Goal: Information Seeking & Learning: Find specific page/section

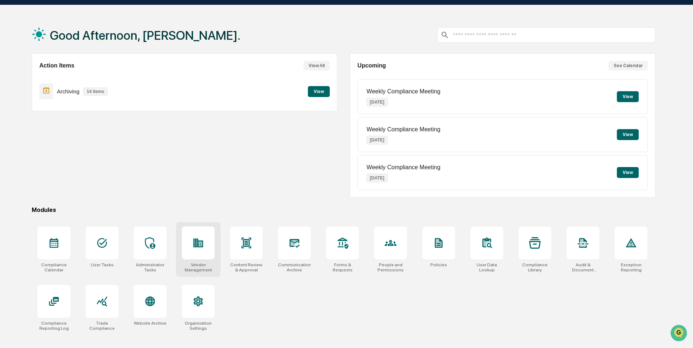
scroll to position [35, 0]
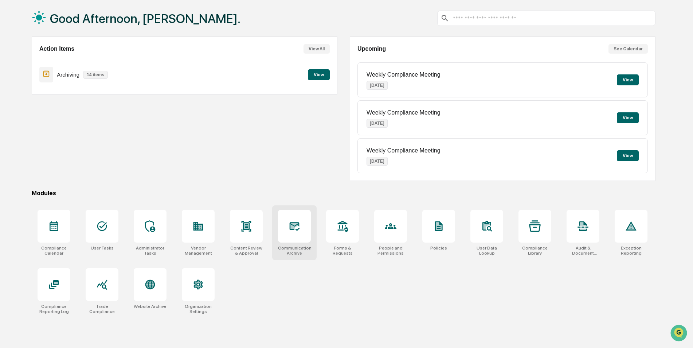
click at [294, 223] on icon at bounding box center [295, 226] width 10 height 9
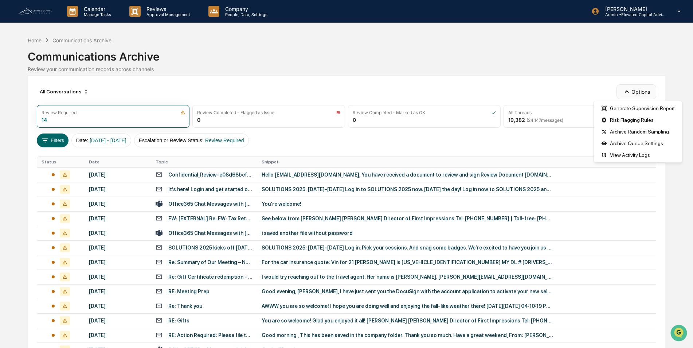
click at [627, 91] on icon "button" at bounding box center [627, 91] width 8 height 8
click at [533, 75] on div "Home Communications Archive Communications Archive Review your communication re…" at bounding box center [347, 55] width 638 height 40
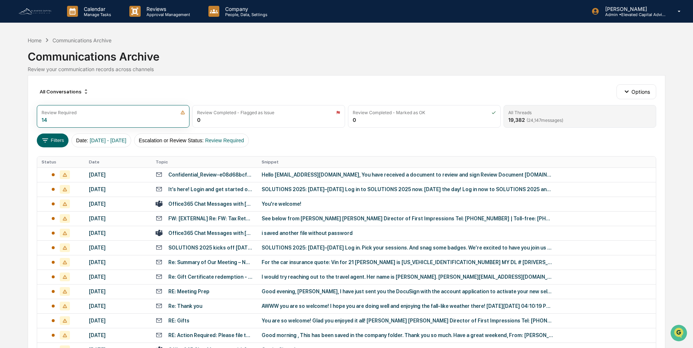
click at [544, 112] on div "All Threads" at bounding box center [580, 112] width 143 height 5
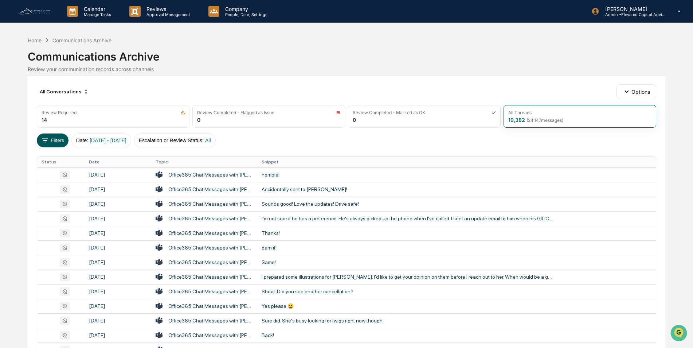
click at [52, 140] on button "Filters" at bounding box center [53, 140] width 32 height 14
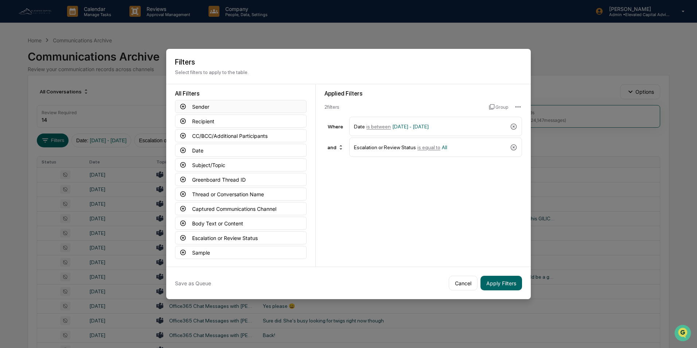
click at [184, 105] on icon at bounding box center [183, 106] width 7 height 7
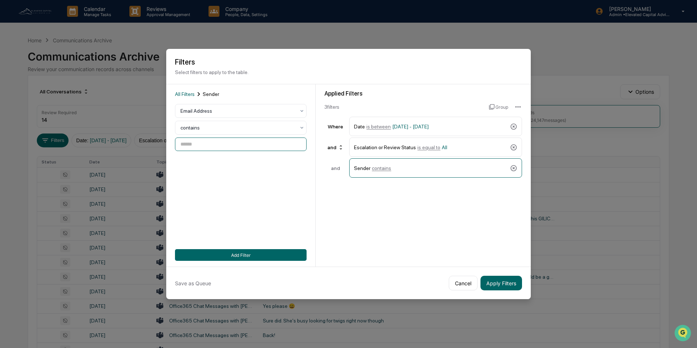
click at [217, 146] on input at bounding box center [241, 143] width 132 height 13
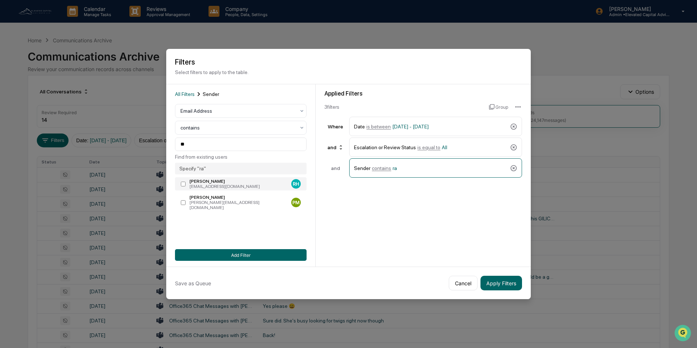
click at [209, 181] on div "[PERSON_NAME]" at bounding box center [239, 181] width 99 height 5
type input "**********"
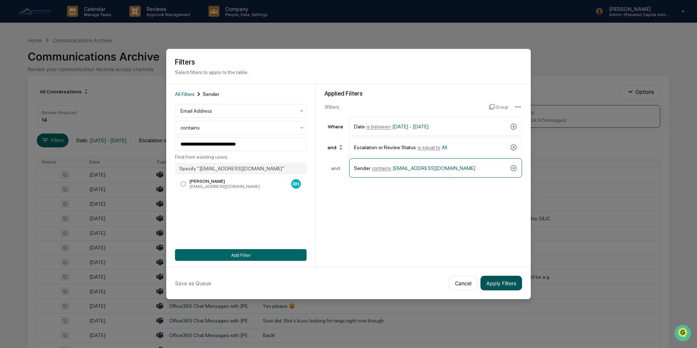
click at [500, 280] on button "Apply Filters" at bounding box center [501, 283] width 42 height 15
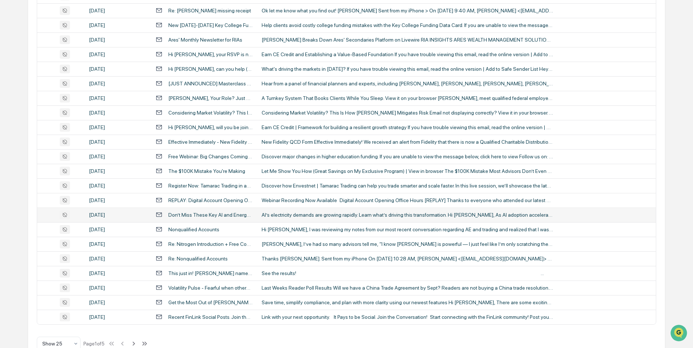
scroll to position [226, 0]
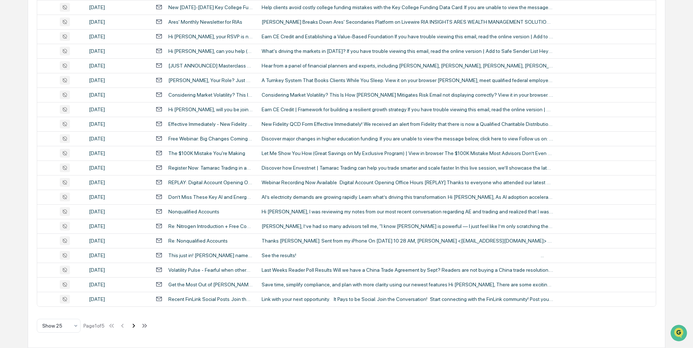
click at [135, 326] on icon at bounding box center [134, 325] width 3 height 4
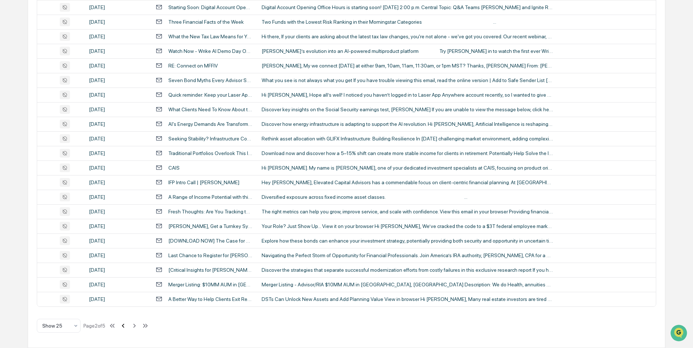
click at [124, 324] on icon at bounding box center [123, 326] width 8 height 8
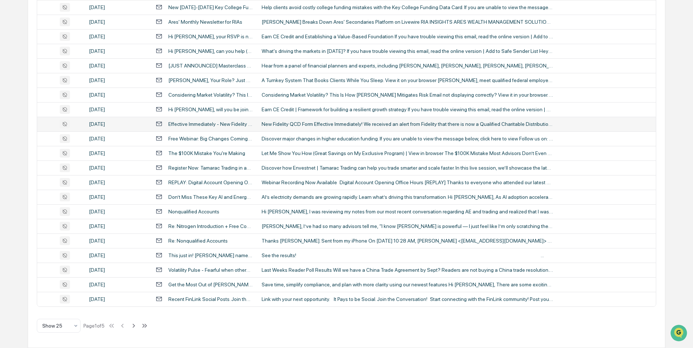
scroll to position [0, 0]
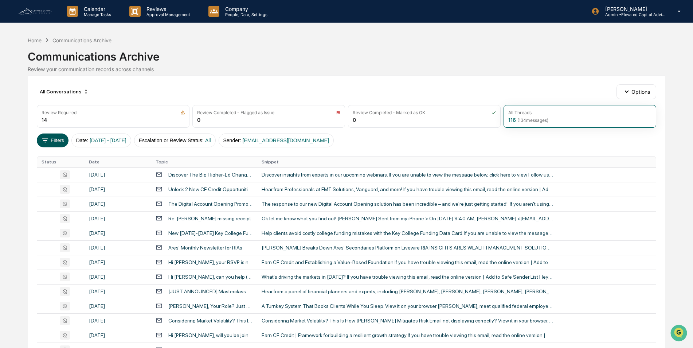
click at [55, 140] on button "Filters" at bounding box center [53, 140] width 32 height 14
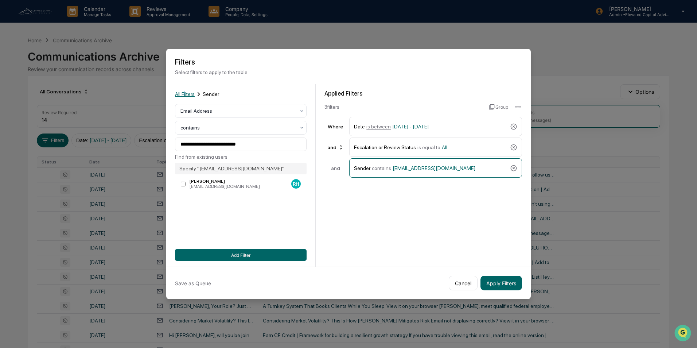
click at [184, 94] on span "All Filters" at bounding box center [185, 94] width 20 height 6
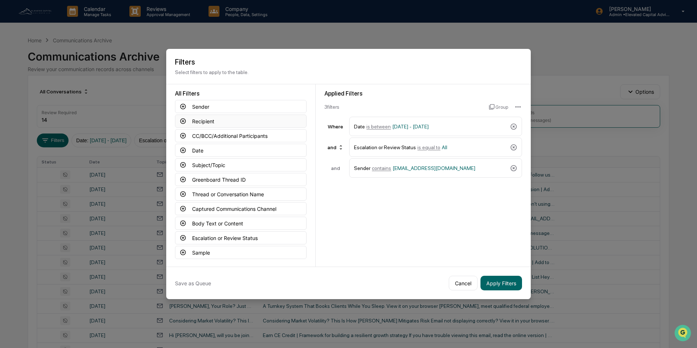
click at [212, 123] on button "Recipient" at bounding box center [241, 120] width 132 height 13
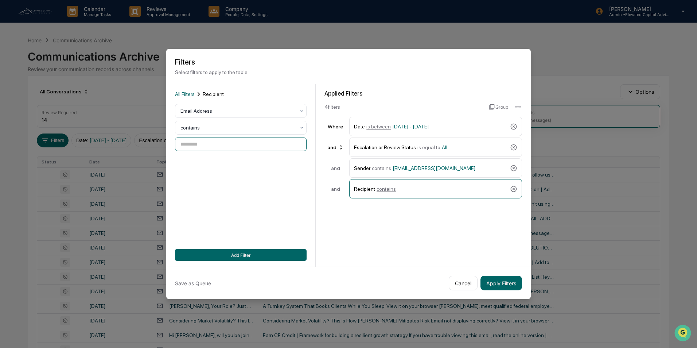
click at [219, 144] on input at bounding box center [241, 143] width 132 height 13
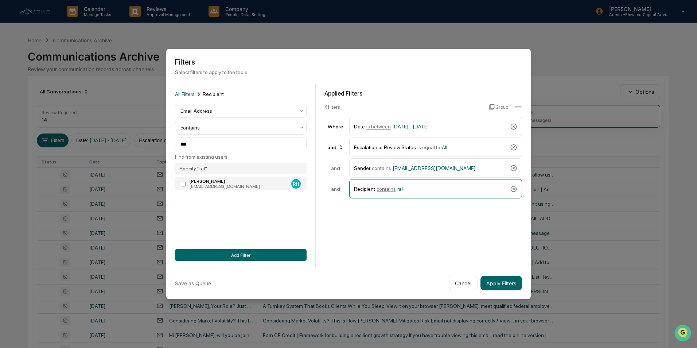
click at [211, 187] on div "[EMAIL_ADDRESS][DOMAIN_NAME]" at bounding box center [239, 186] width 99 height 5
type input "**********"
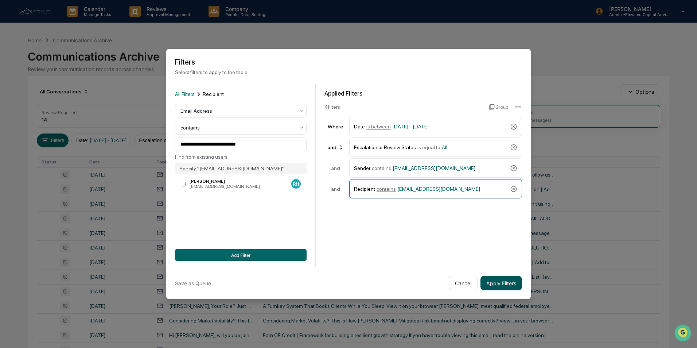
click at [497, 281] on button "Apply Filters" at bounding box center [501, 283] width 42 height 15
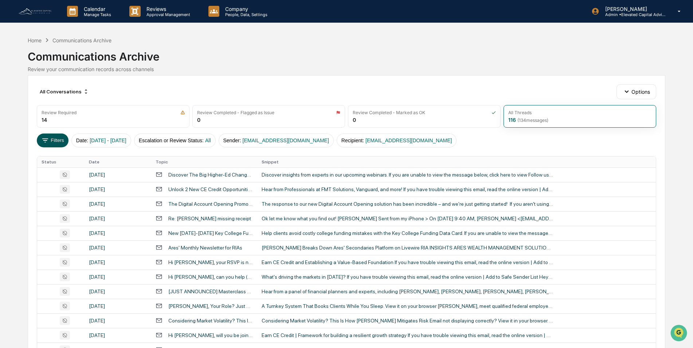
click at [48, 144] on icon at bounding box center [45, 140] width 8 height 8
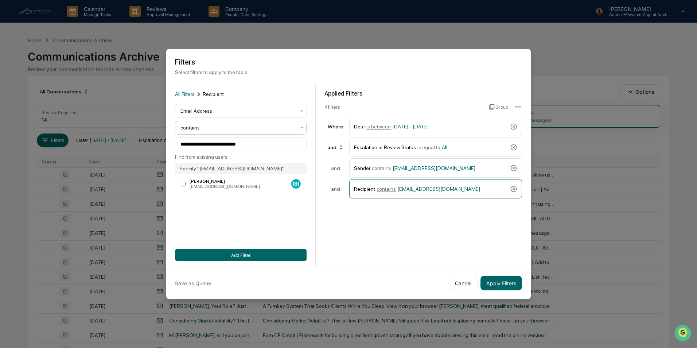
click at [289, 114] on div at bounding box center [237, 110] width 115 height 7
click at [314, 149] on div "**********" at bounding box center [240, 175] width 149 height 182
click at [244, 253] on button "Add Filter" at bounding box center [241, 255] width 132 height 12
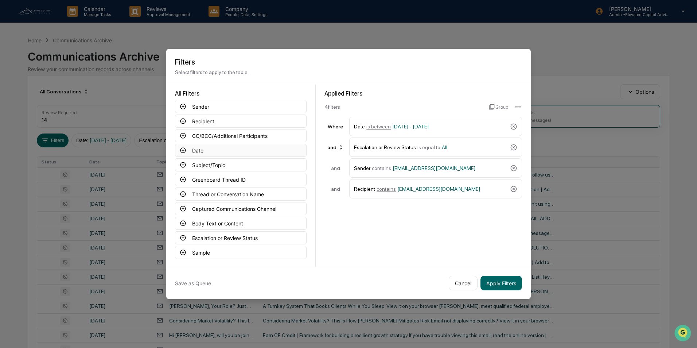
click at [217, 150] on button "Date" at bounding box center [241, 150] width 132 height 13
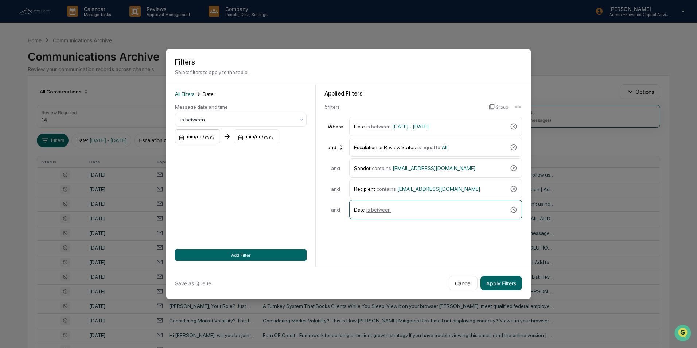
click at [202, 136] on div "mm/dd/yyyy" at bounding box center [197, 136] width 45 height 14
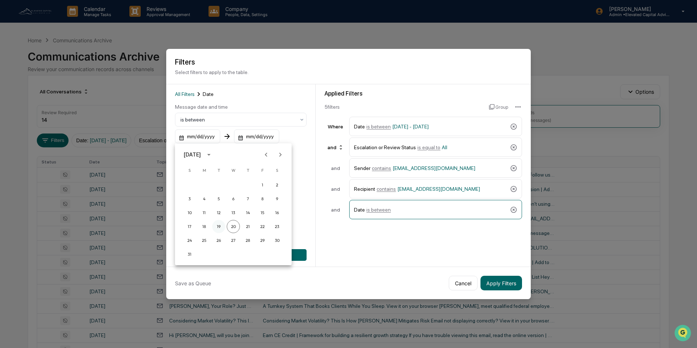
click at [216, 228] on button "19" at bounding box center [218, 226] width 13 height 13
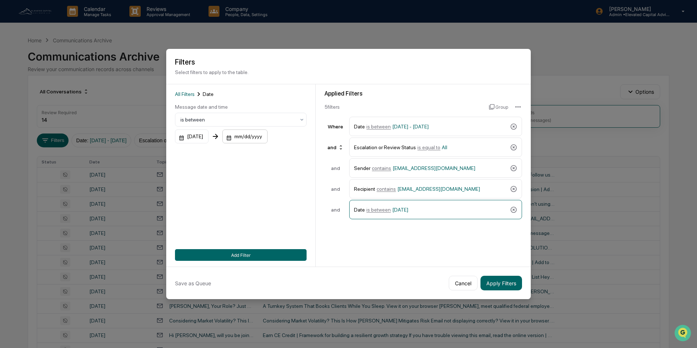
click at [209, 137] on div "mm/dd/yyyy" at bounding box center [192, 136] width 34 height 14
click at [293, 226] on button "20" at bounding box center [291, 226] width 13 height 13
click at [246, 256] on button "Add Filter" at bounding box center [241, 255] width 132 height 12
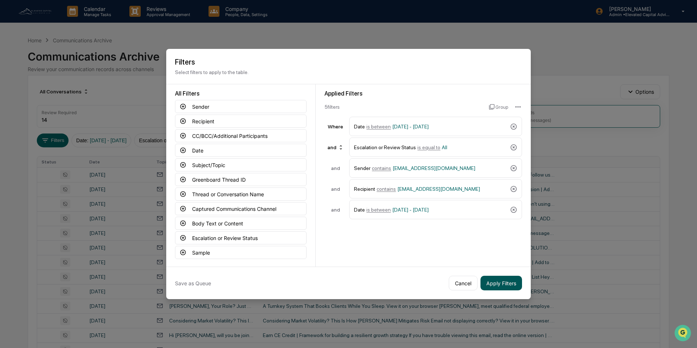
click at [503, 281] on button "Apply Filters" at bounding box center [501, 283] width 42 height 15
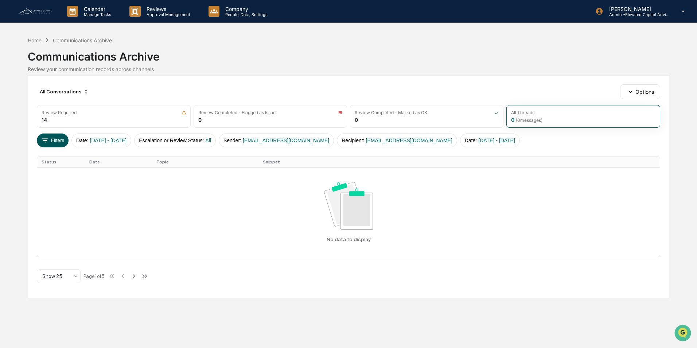
click at [55, 141] on button "Filters" at bounding box center [53, 140] width 32 height 14
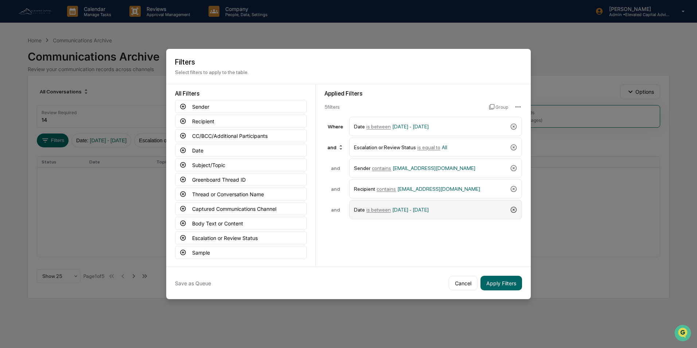
click at [513, 211] on icon at bounding box center [513, 209] width 7 height 7
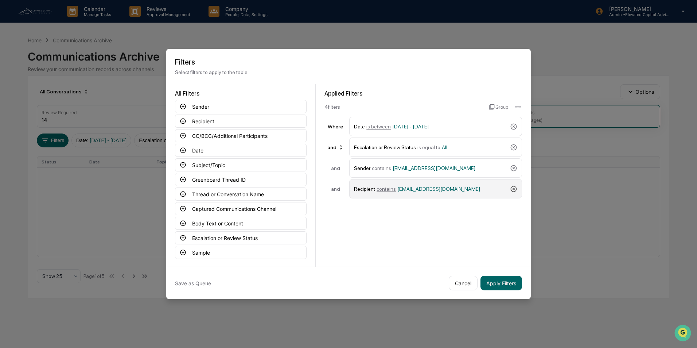
click at [513, 189] on icon at bounding box center [513, 188] width 7 height 7
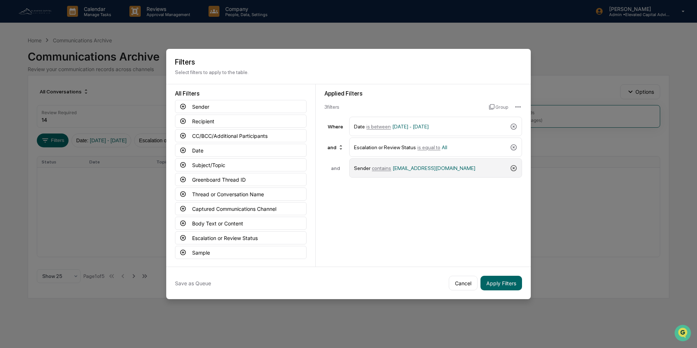
click at [512, 168] on icon at bounding box center [513, 167] width 7 height 7
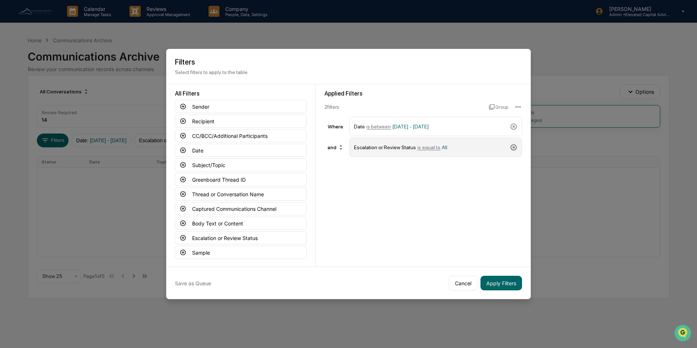
click at [513, 148] on icon at bounding box center [514, 147] width 6 height 6
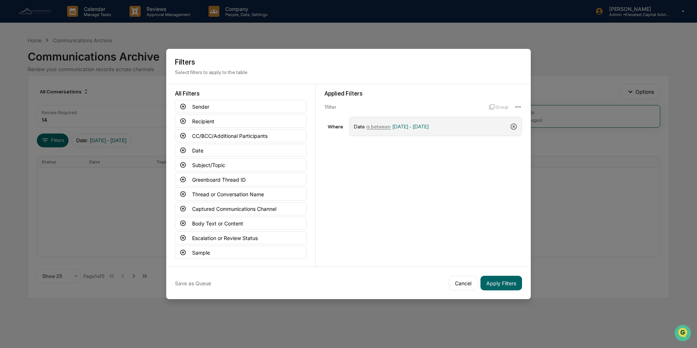
click at [513, 126] on icon at bounding box center [514, 126] width 6 height 6
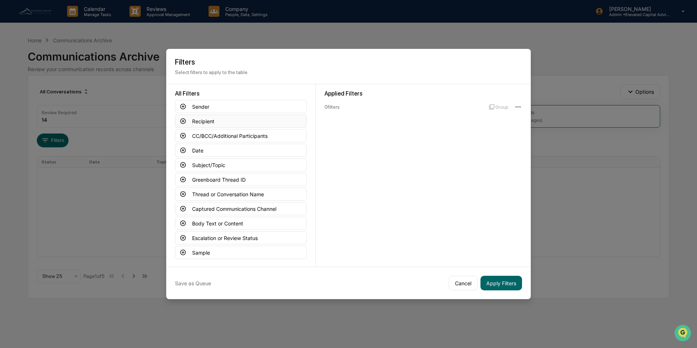
click at [223, 119] on button "Recipient" at bounding box center [241, 120] width 132 height 13
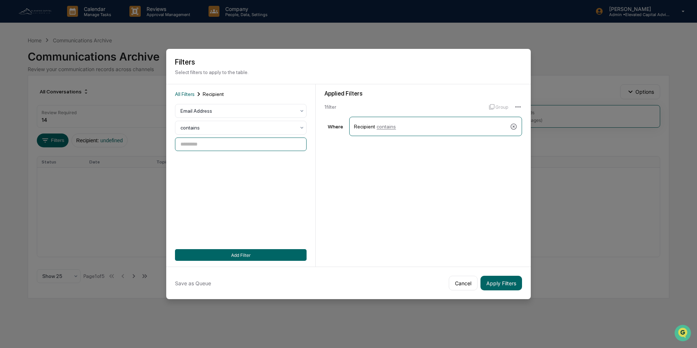
click at [228, 141] on input at bounding box center [241, 143] width 132 height 13
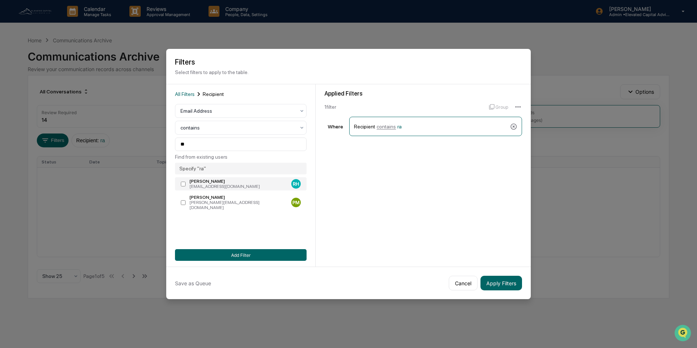
type input "**********"
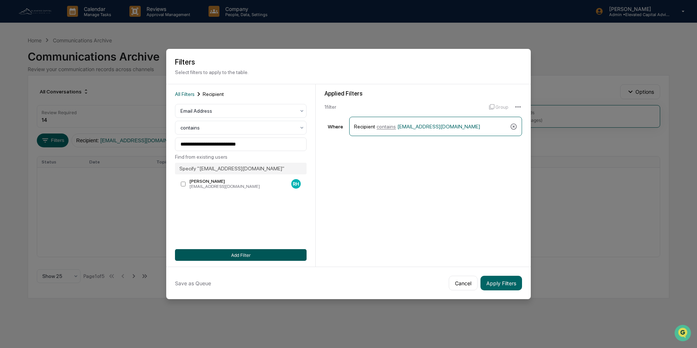
click at [245, 256] on button "Add Filter" at bounding box center [241, 255] width 132 height 12
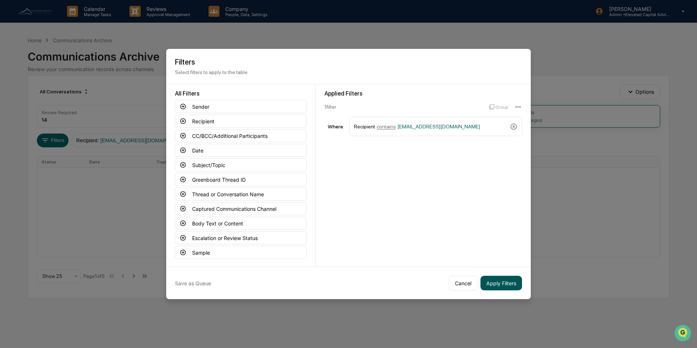
click at [505, 281] on button "Apply Filters" at bounding box center [501, 283] width 42 height 15
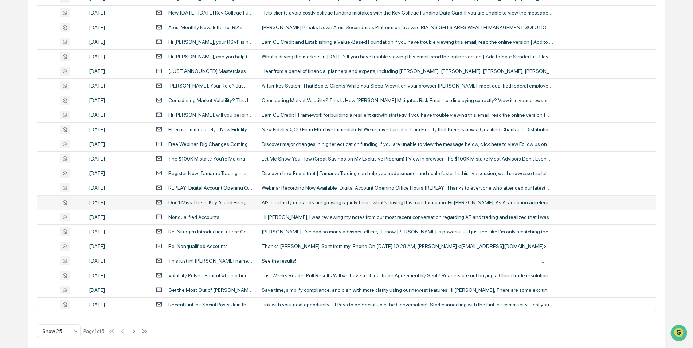
scroll to position [226, 0]
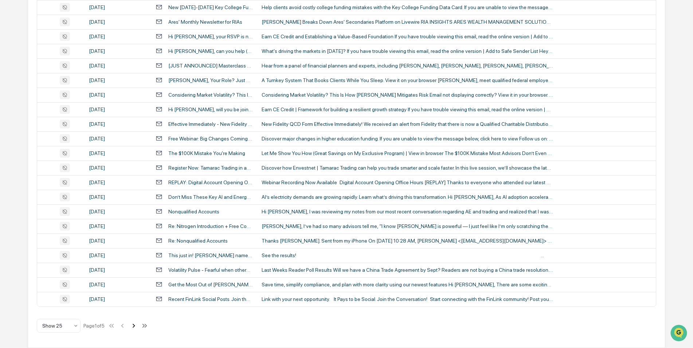
click at [136, 327] on icon at bounding box center [134, 326] width 8 height 8
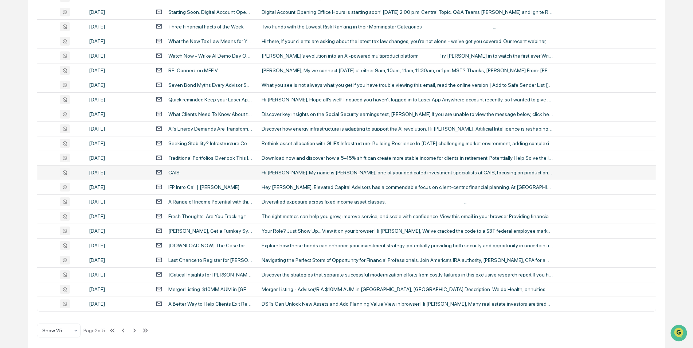
scroll to position [0, 0]
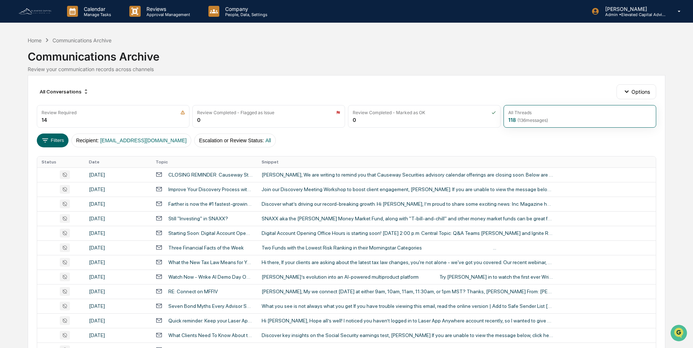
drag, startPoint x: 144, startPoint y: 142, endPoint x: 384, endPoint y: 143, distance: 239.9
click at [384, 143] on div "Filters Recipient : [EMAIL_ADDRESS][DOMAIN_NAME] Escalation or Review Status : …" at bounding box center [347, 140] width 620 height 14
click at [207, 141] on button "Escalation or Review Status : All" at bounding box center [235, 140] width 82 height 14
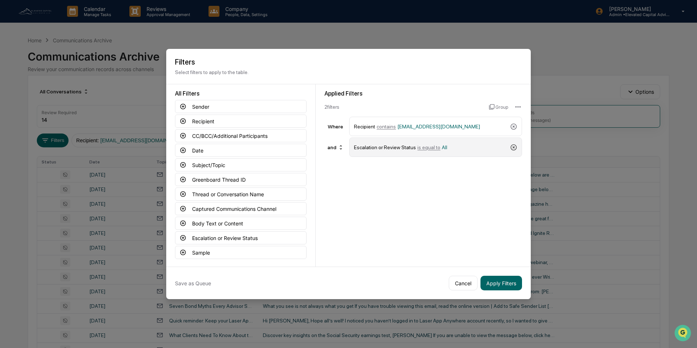
click at [514, 148] on icon at bounding box center [513, 147] width 7 height 7
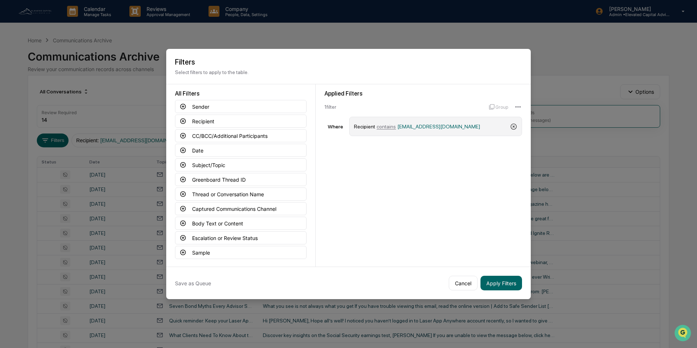
click at [513, 125] on icon at bounding box center [513, 126] width 7 height 7
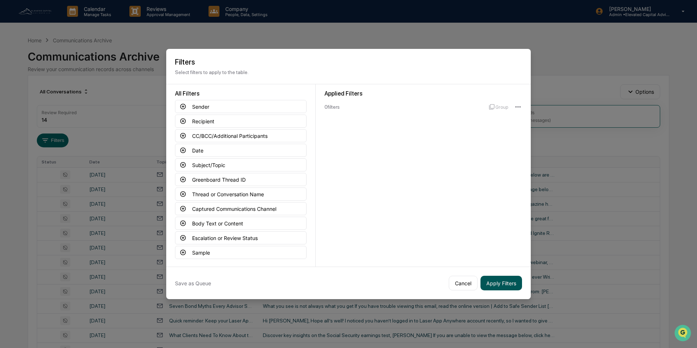
click at [494, 283] on button "Apply Filters" at bounding box center [501, 283] width 42 height 15
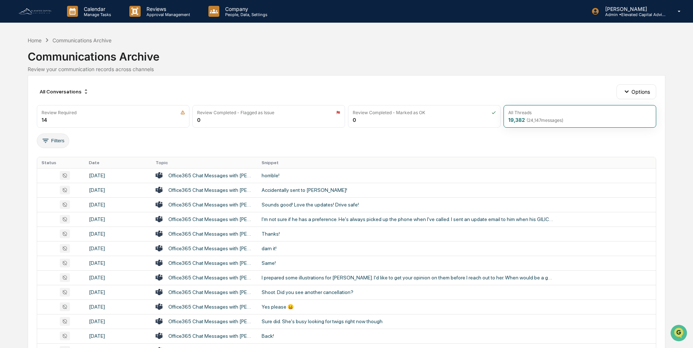
click at [60, 141] on button "Filters" at bounding box center [53, 140] width 32 height 15
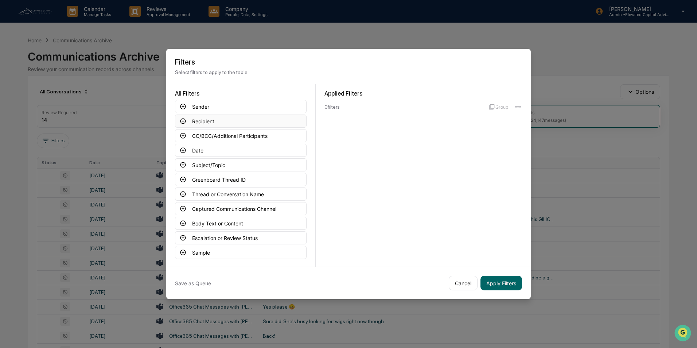
click at [222, 120] on button "Recipient" at bounding box center [241, 120] width 132 height 13
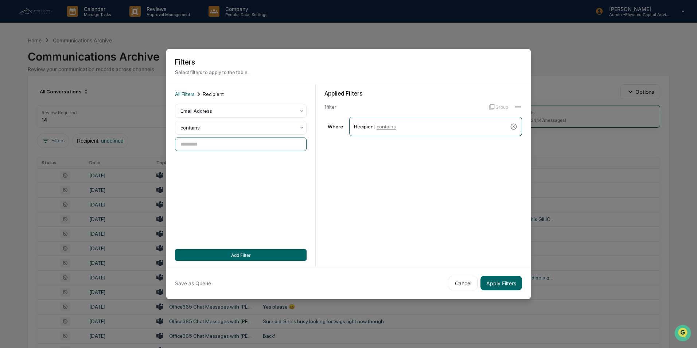
click at [233, 145] on input at bounding box center [241, 143] width 132 height 13
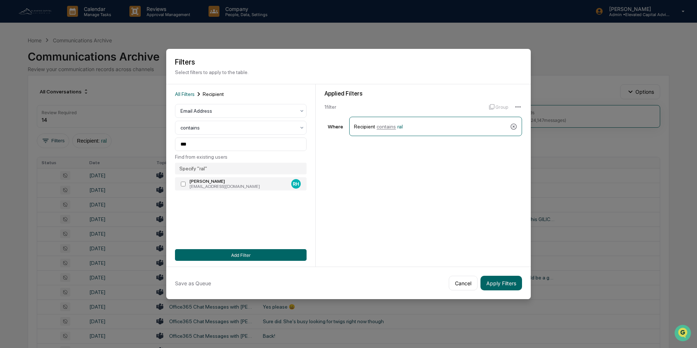
type input "**********"
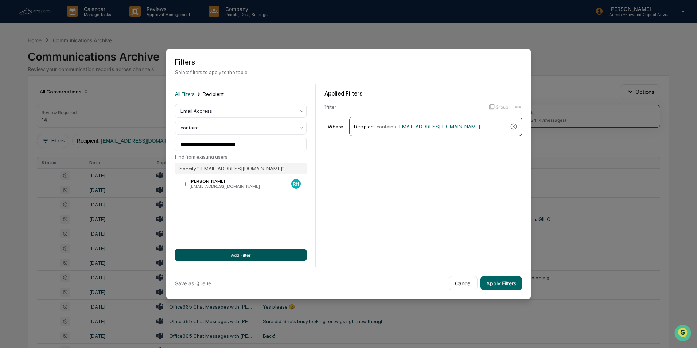
click at [227, 256] on button "Add Filter" at bounding box center [241, 255] width 132 height 12
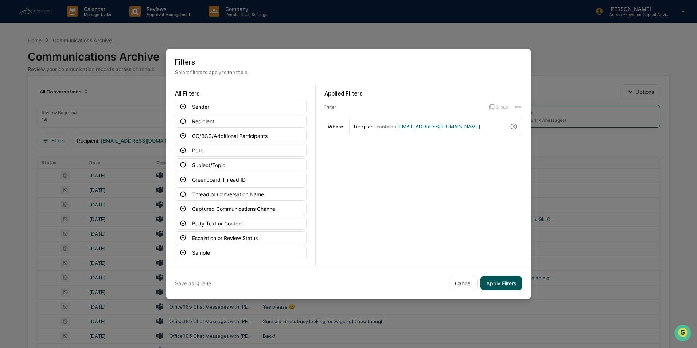
click at [506, 282] on button "Apply Filters" at bounding box center [501, 283] width 42 height 15
